Goal: Task Accomplishment & Management: Manage account settings

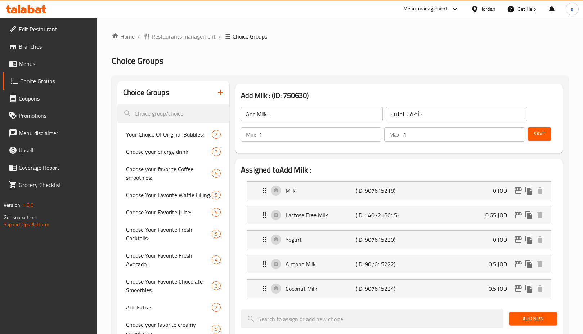
click at [174, 40] on span "Restaurants management" at bounding box center [184, 36] width 64 height 9
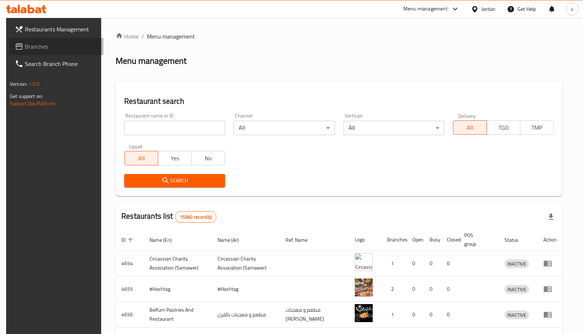
click at [55, 50] on span "Branches" at bounding box center [61, 46] width 73 height 9
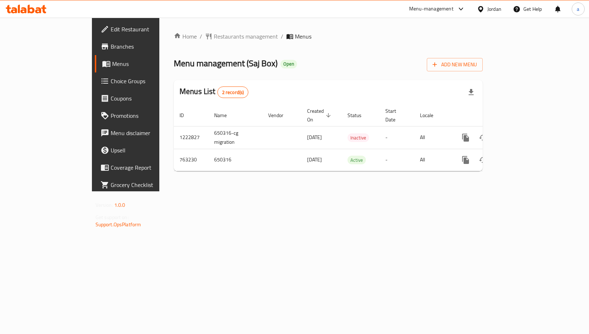
click at [111, 81] on span "Choice Groups" at bounding box center [148, 81] width 74 height 9
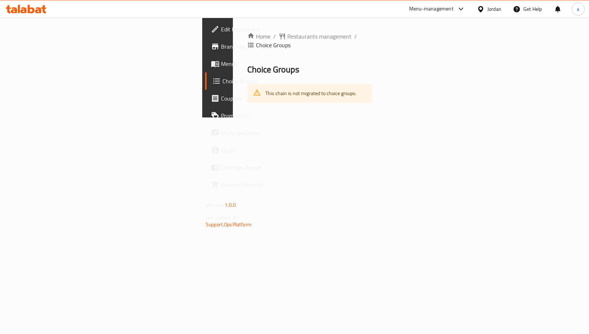
click at [222, 77] on span "Choice Groups" at bounding box center [258, 81] width 72 height 9
click at [205, 68] on link "Menus" at bounding box center [252, 63] width 95 height 17
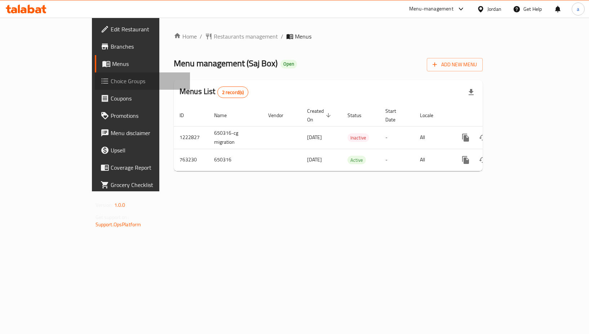
click at [111, 77] on span "Choice Groups" at bounding box center [148, 81] width 74 height 9
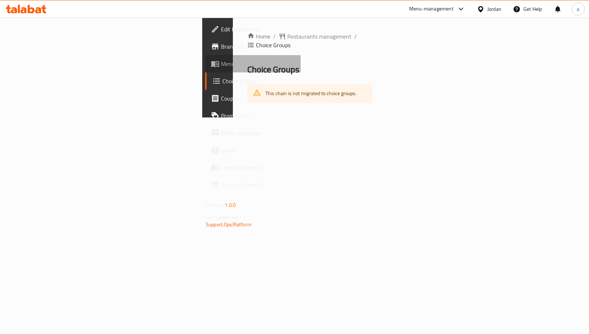
click at [205, 68] on link "Menus" at bounding box center [252, 63] width 95 height 17
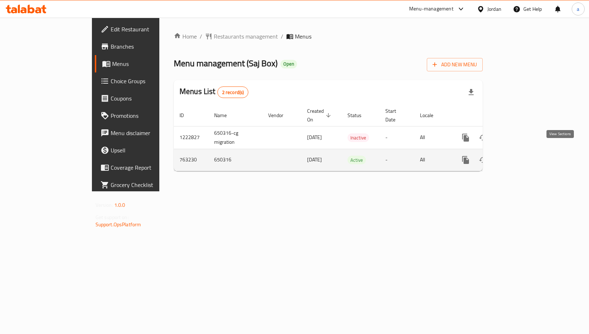
click at [522, 156] on icon "enhanced table" at bounding box center [517, 160] width 9 height 9
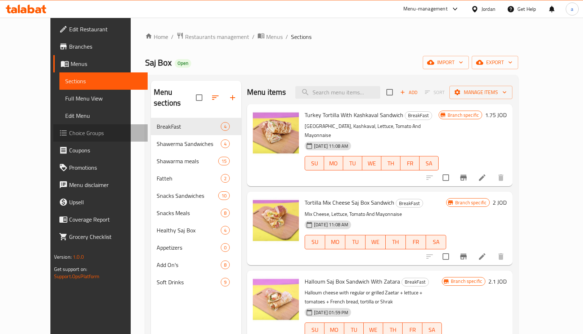
click at [69, 137] on span "Choice Groups" at bounding box center [105, 133] width 73 height 9
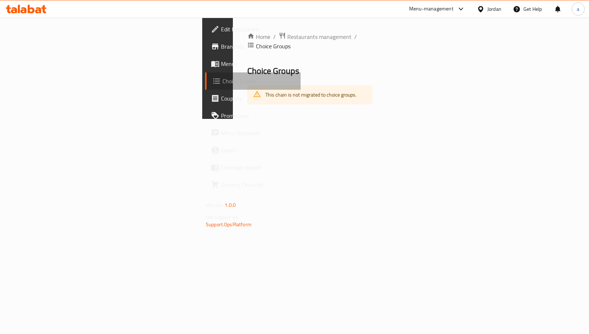
click at [222, 81] on span "Choice Groups" at bounding box center [258, 81] width 72 height 9
click at [221, 62] on span "Menus" at bounding box center [258, 63] width 74 height 9
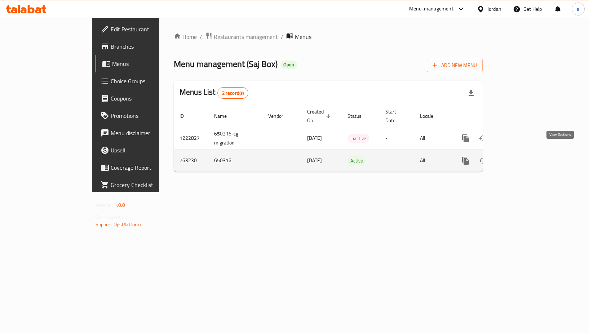
click at [522, 156] on icon "enhanced table" at bounding box center [517, 160] width 9 height 9
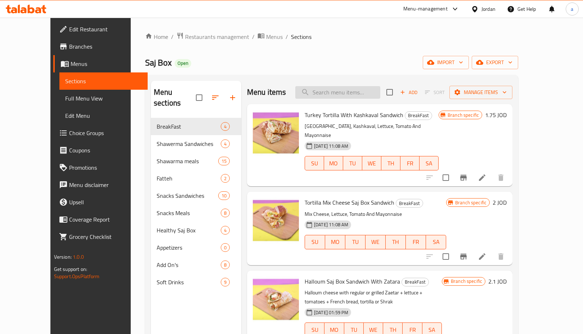
click at [326, 92] on input "search" at bounding box center [337, 92] width 85 height 13
type input "j"
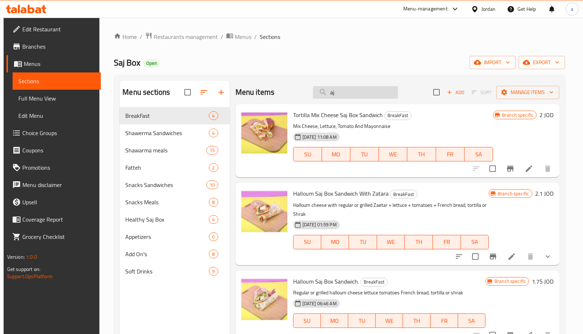
type input "a"
type input "b"
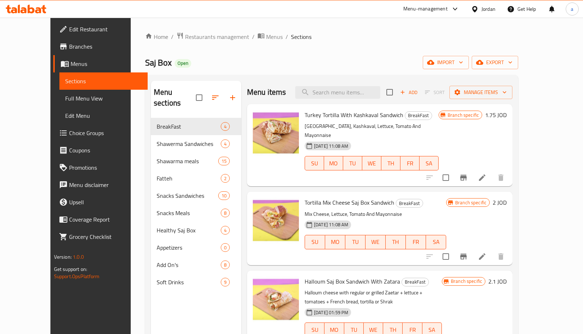
type input "j"
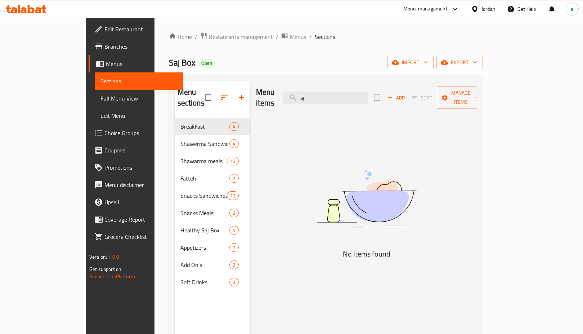
type input "s"
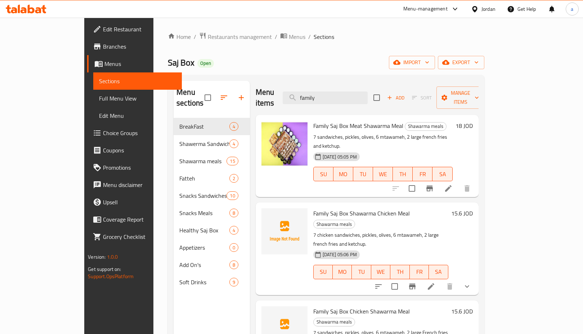
type input "family"
click at [453, 184] on icon at bounding box center [448, 188] width 9 height 9
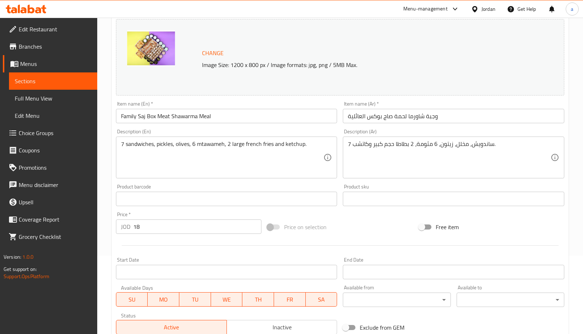
scroll to position [180, 0]
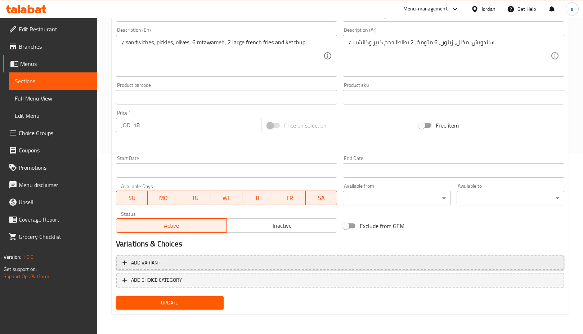
click at [225, 258] on span "Add variant" at bounding box center [339, 262] width 435 height 9
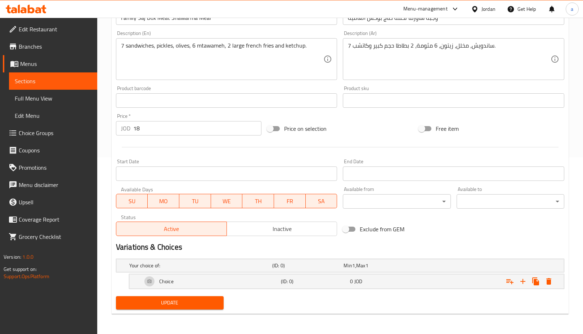
scroll to position [176, 0]
click at [249, 262] on h5 "Your choice of:" at bounding box center [199, 265] width 140 height 7
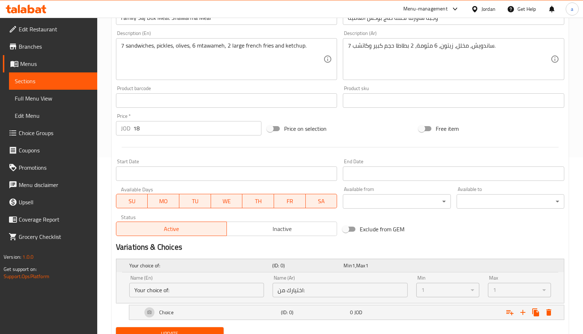
click at [243, 263] on h5 "Your choice of:" at bounding box center [199, 265] width 140 height 7
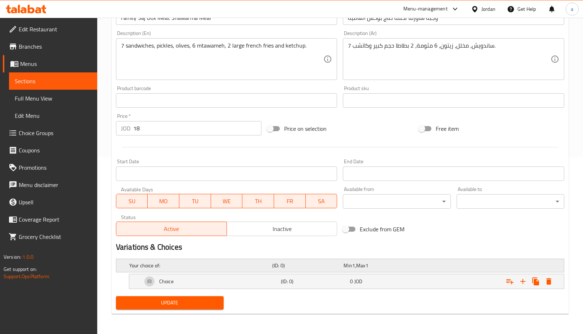
click at [243, 263] on h5 "Your choice of:" at bounding box center [199, 265] width 140 height 7
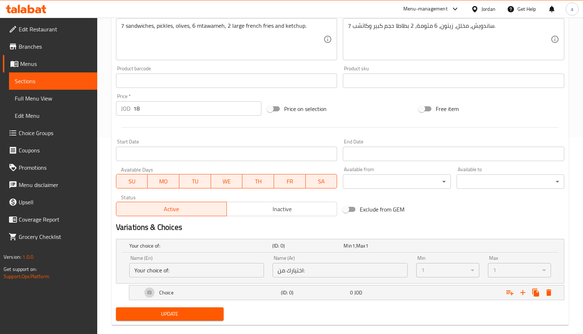
scroll to position [207, 0]
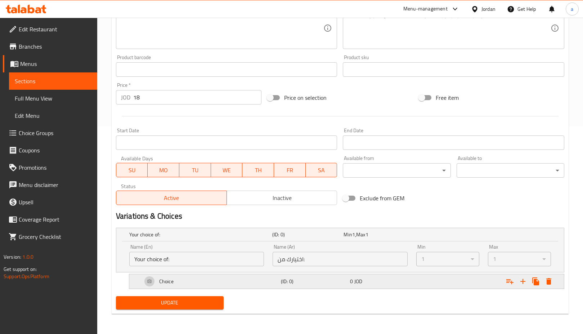
click at [335, 285] on div "(ID: 0)" at bounding box center [315, 281] width 70 height 10
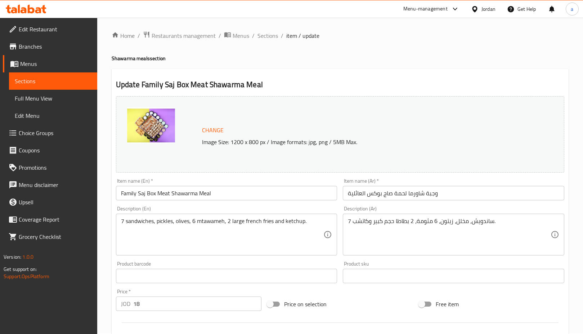
scroll to position [0, 0]
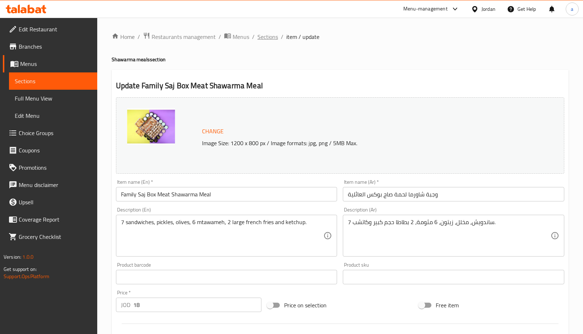
click at [270, 37] on span "Sections" at bounding box center [268, 36] width 21 height 9
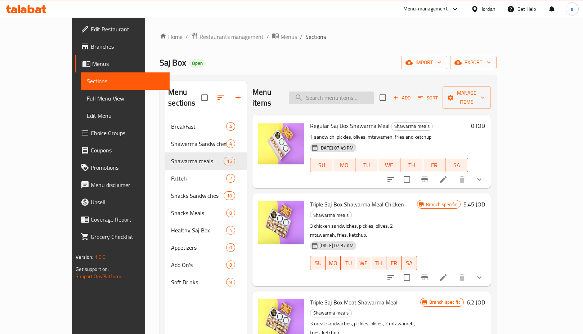
click at [352, 92] on input "search" at bounding box center [331, 97] width 85 height 13
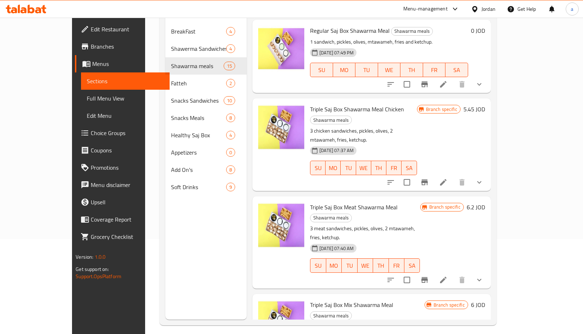
scroll to position [29, 0]
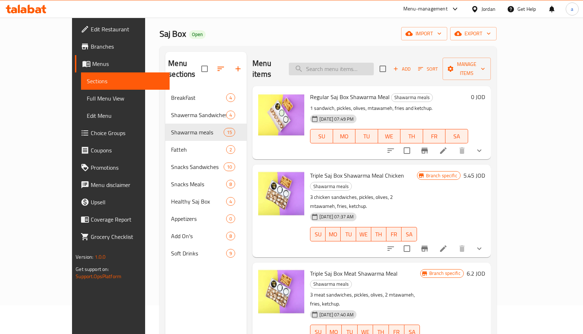
click at [333, 63] on input "search" at bounding box center [331, 69] width 85 height 13
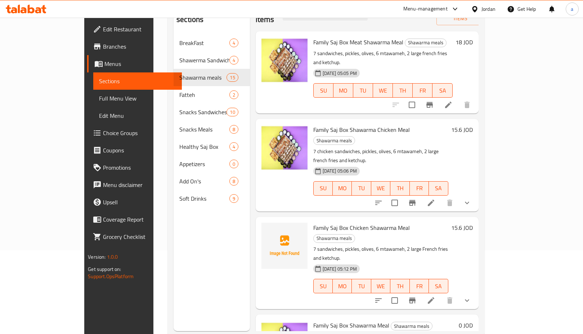
scroll to position [101, 0]
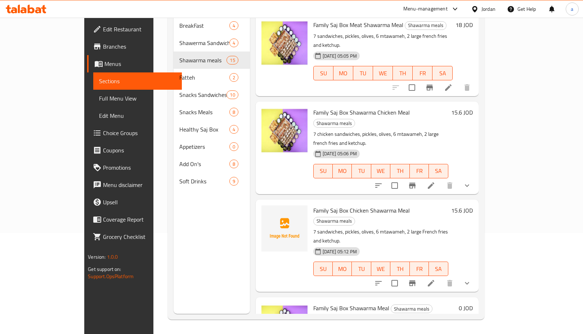
type input "family"
click at [476, 274] on button "show more" at bounding box center [467, 282] width 17 height 17
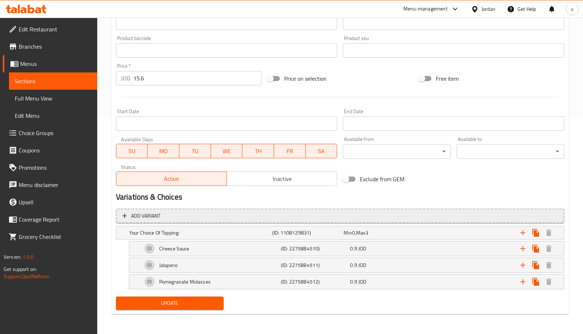
scroll to position [216, 0]
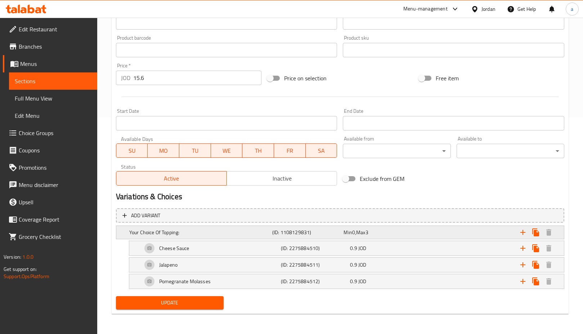
click at [229, 234] on h5 "Your Choice Of Topping:" at bounding box center [199, 232] width 140 height 7
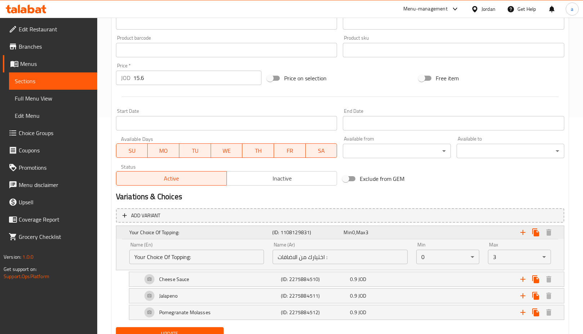
click at [229, 234] on h5 "Your Choice Of Topping:" at bounding box center [199, 232] width 140 height 7
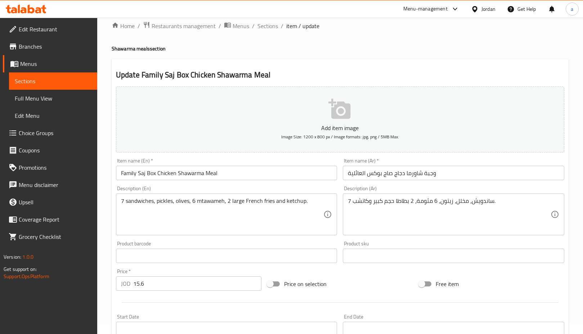
scroll to position [0, 0]
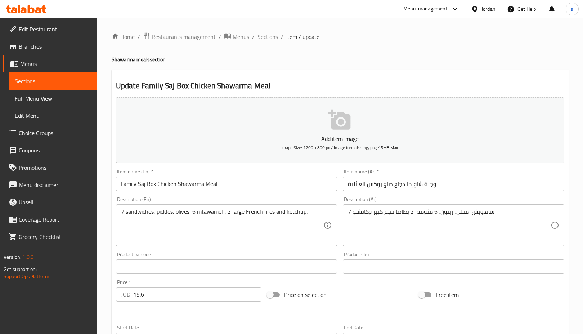
click at [45, 31] on span "Edit Restaurant" at bounding box center [55, 29] width 73 height 9
